Goal: Task Accomplishment & Management: Check status

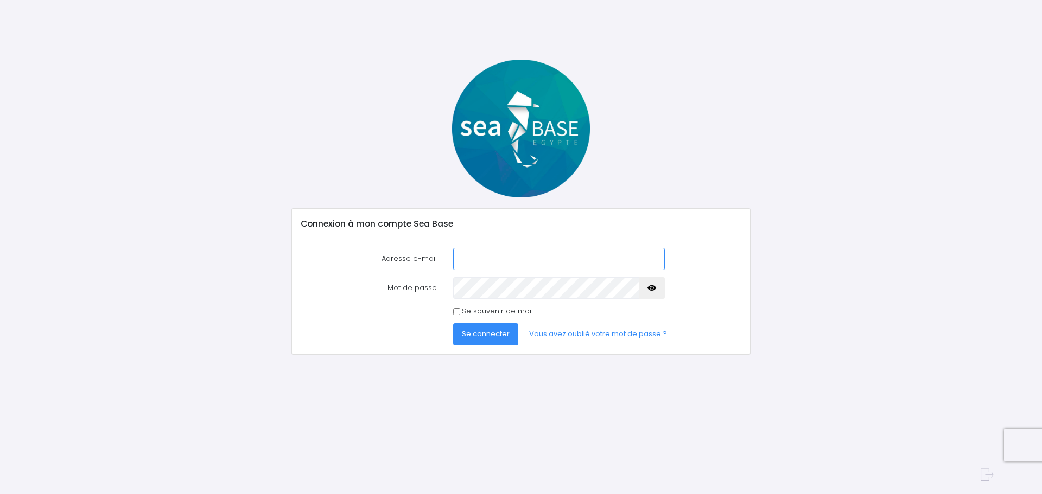
type input "steph_jolly@yahoo.fr"
click at [487, 334] on span "Se connecter" at bounding box center [486, 334] width 48 height 10
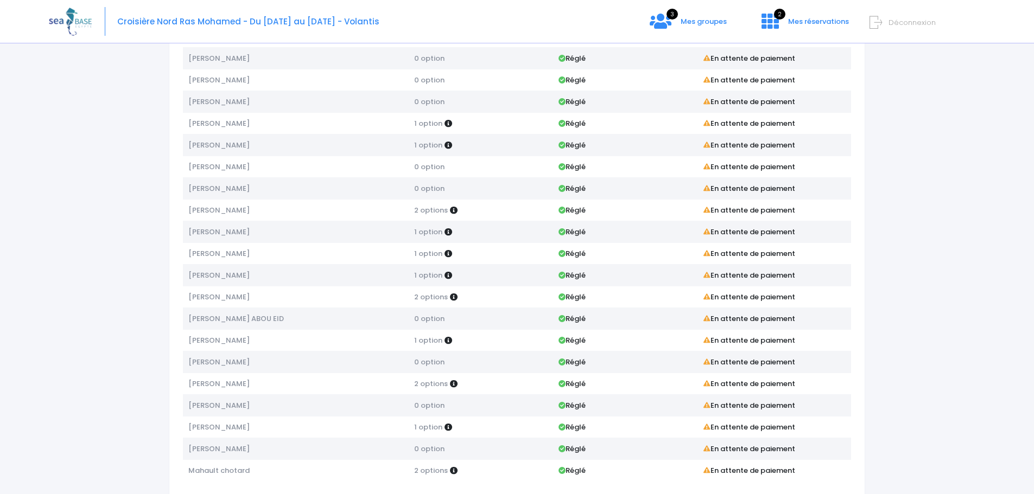
scroll to position [149, 0]
